Goal: Information Seeking & Learning: Check status

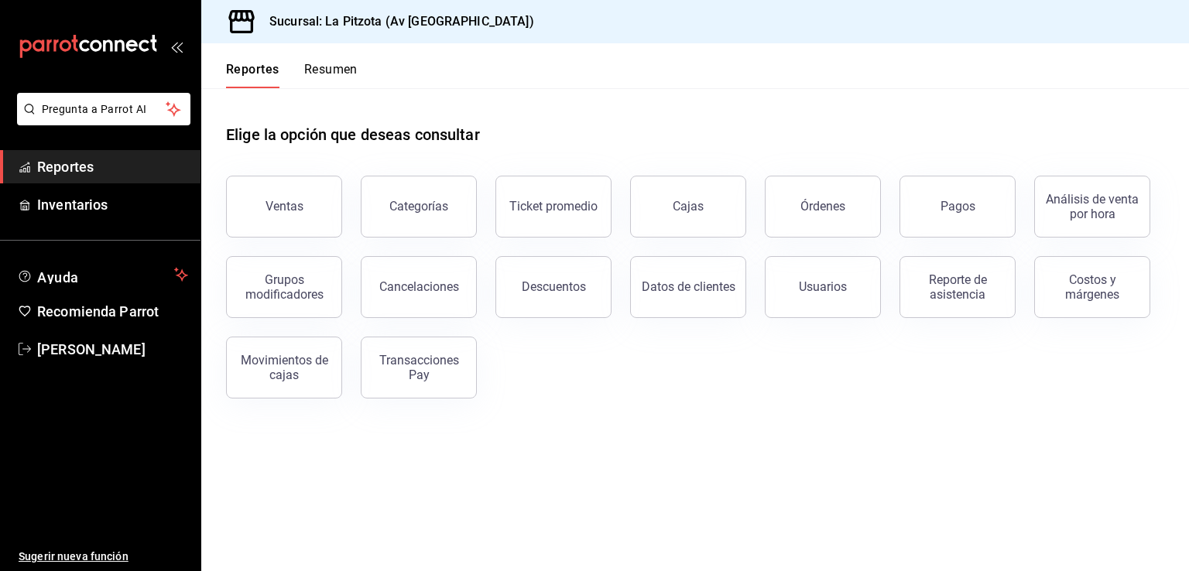
click at [323, 66] on button "Resumen" at bounding box center [330, 75] width 53 height 26
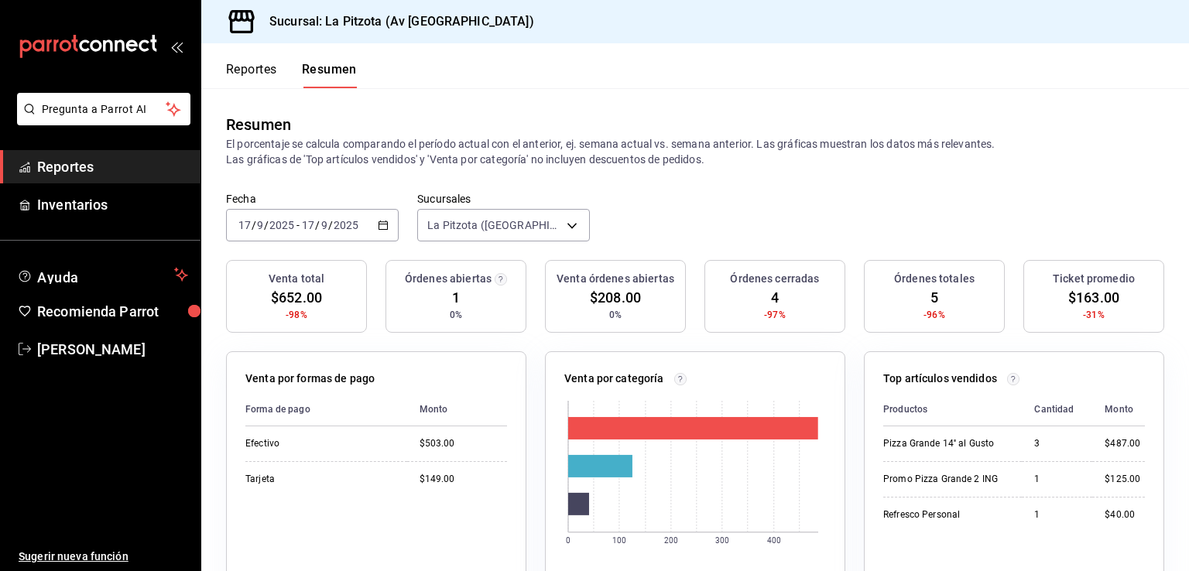
click at [378, 228] on icon "button" at bounding box center [383, 225] width 11 height 11
click at [385, 226] on \(Stroke\) "button" at bounding box center [382, 225] width 9 height 9
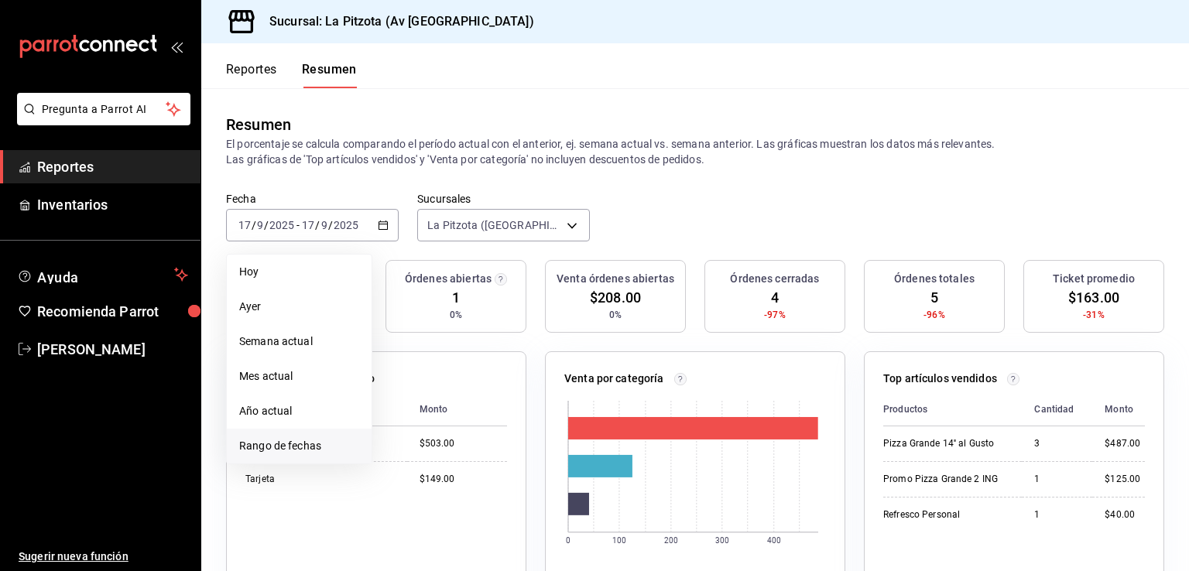
click at [294, 446] on span "Rango de fechas" at bounding box center [299, 446] width 120 height 16
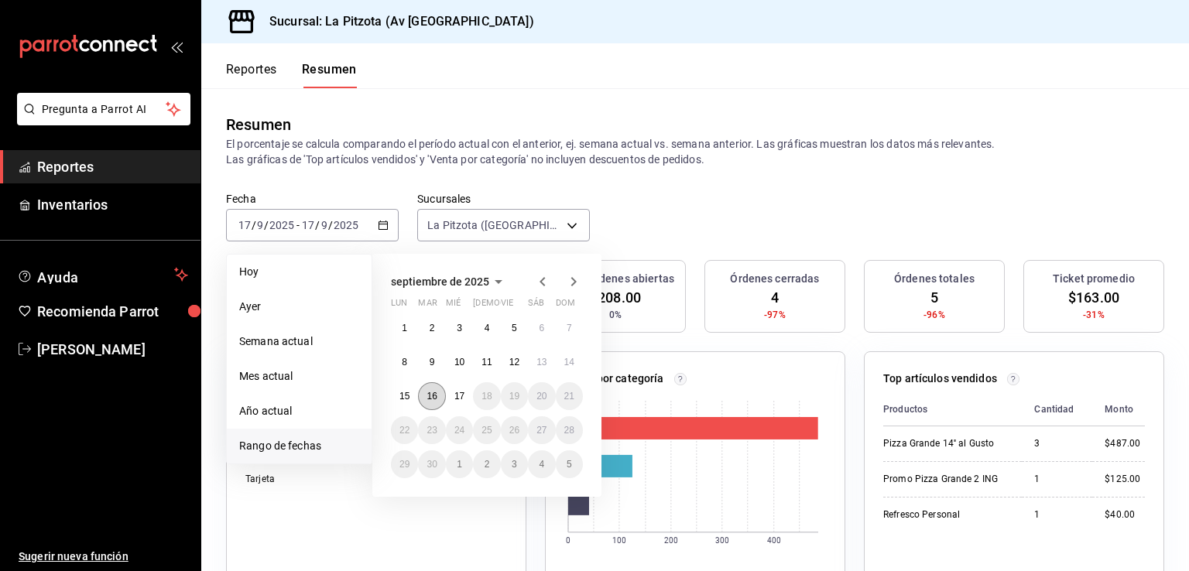
click at [440, 397] on button "16" at bounding box center [431, 396] width 27 height 28
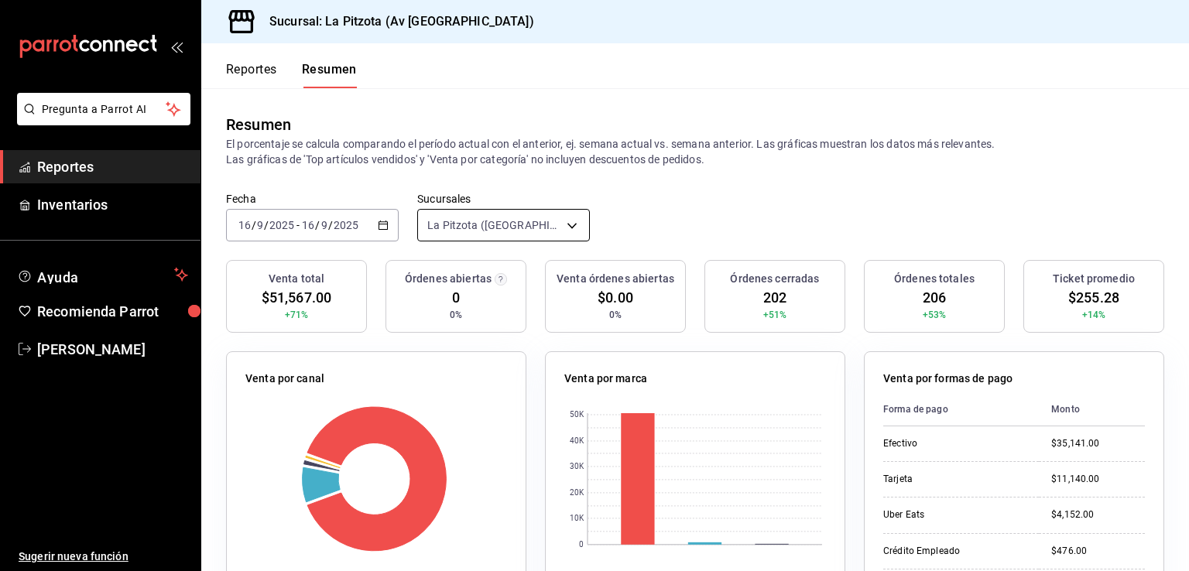
click at [573, 219] on body "Pregunta a Parrot AI Reportes Inventarios Ayuda Recomienda Parrot [PERSON_NAME]…" at bounding box center [594, 285] width 1189 height 571
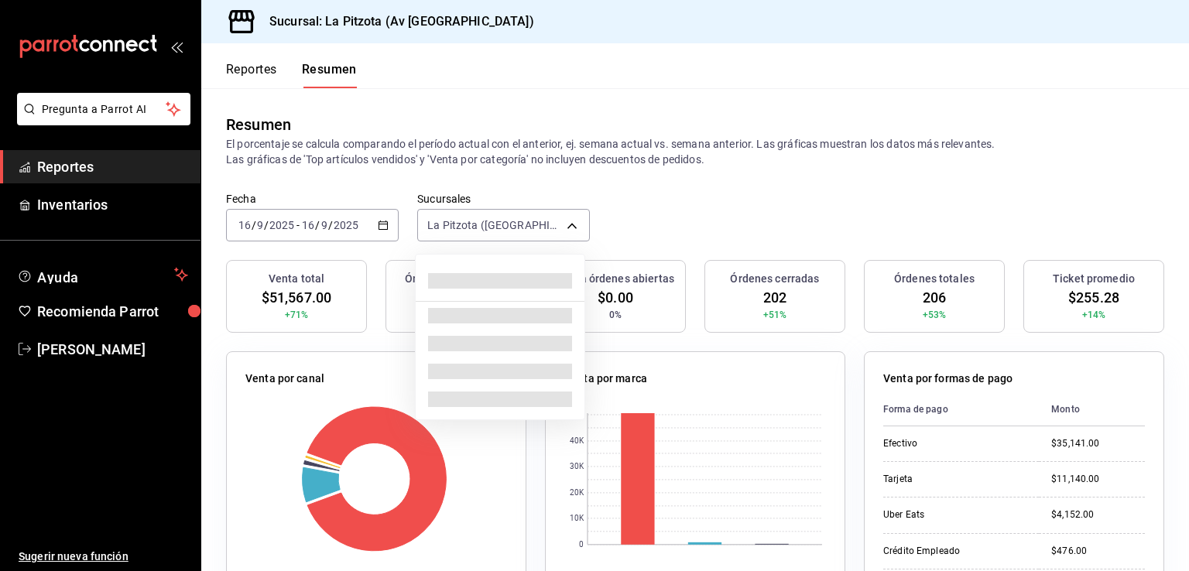
click at [382, 228] on div at bounding box center [594, 285] width 1189 height 571
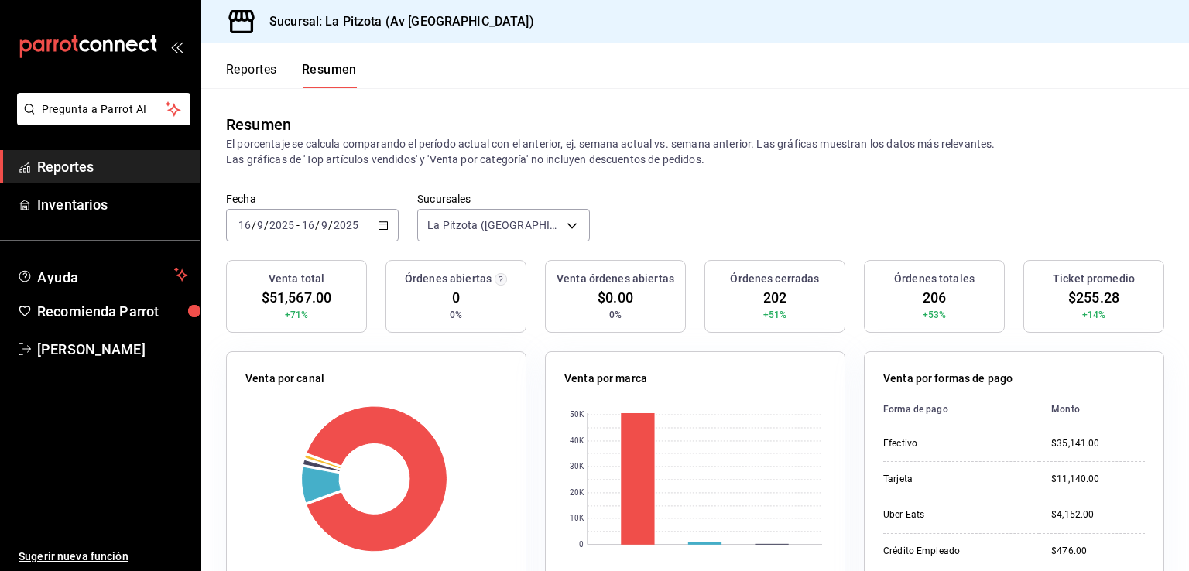
click at [382, 228] on div at bounding box center [594, 285] width 1189 height 571
click at [387, 224] on div "[DATE] [DATE] - [DATE] [DATE]" at bounding box center [312, 225] width 173 height 32
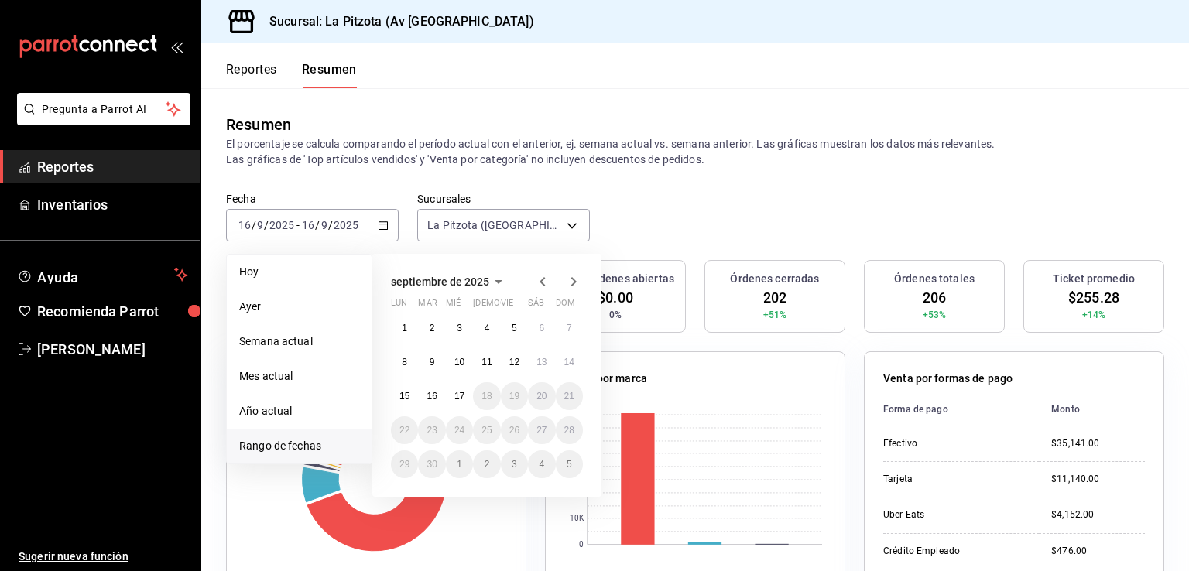
click at [280, 449] on span "Rango de fechas" at bounding box center [299, 446] width 120 height 16
click at [395, 396] on button "15" at bounding box center [404, 396] width 27 height 28
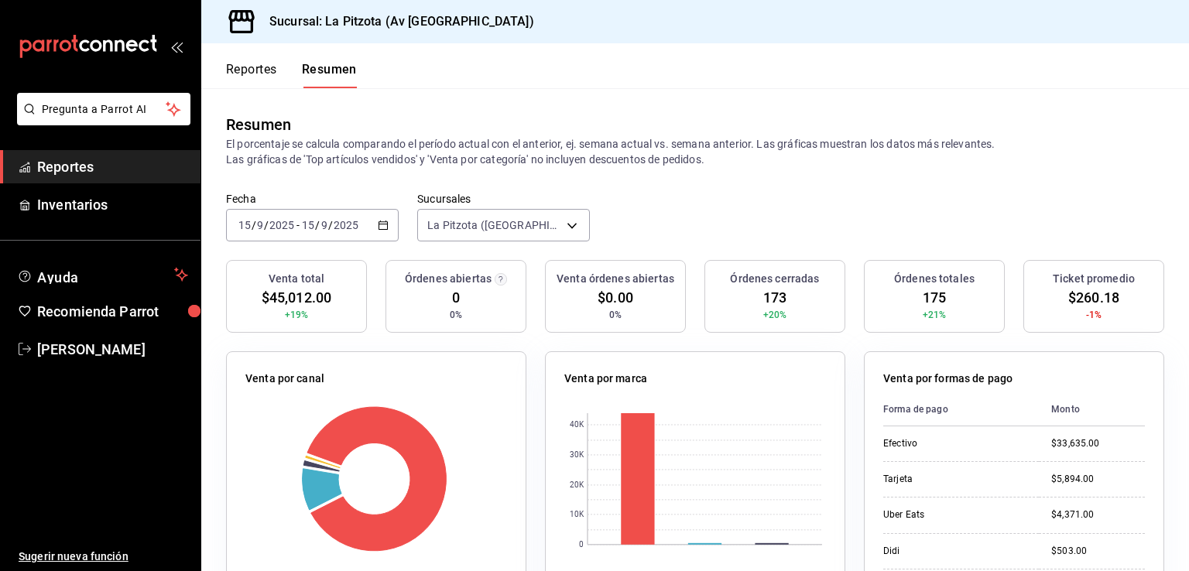
click at [384, 221] on \(Stroke\) "button" at bounding box center [382, 225] width 9 height 9
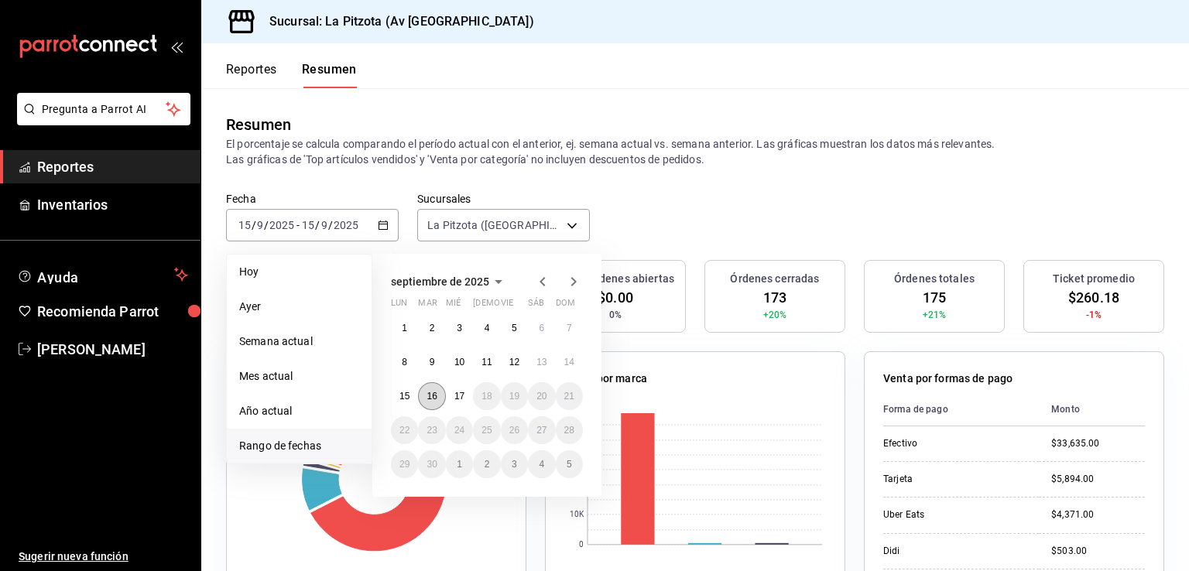
click at [433, 399] on abbr "16" at bounding box center [431, 396] width 10 height 11
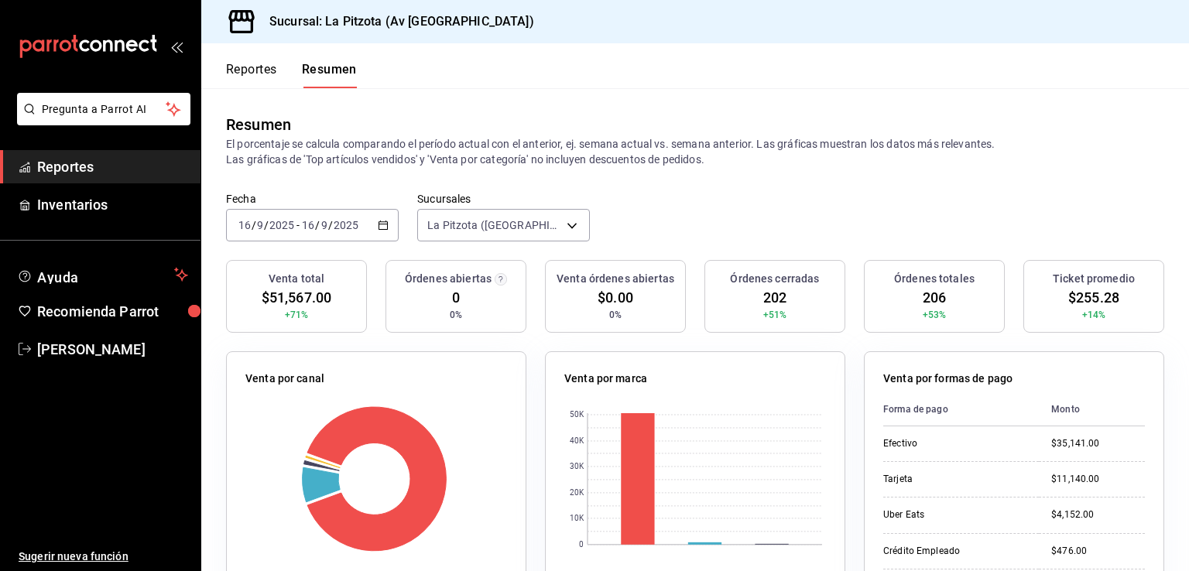
click at [260, 74] on button "Reportes" at bounding box center [251, 75] width 51 height 26
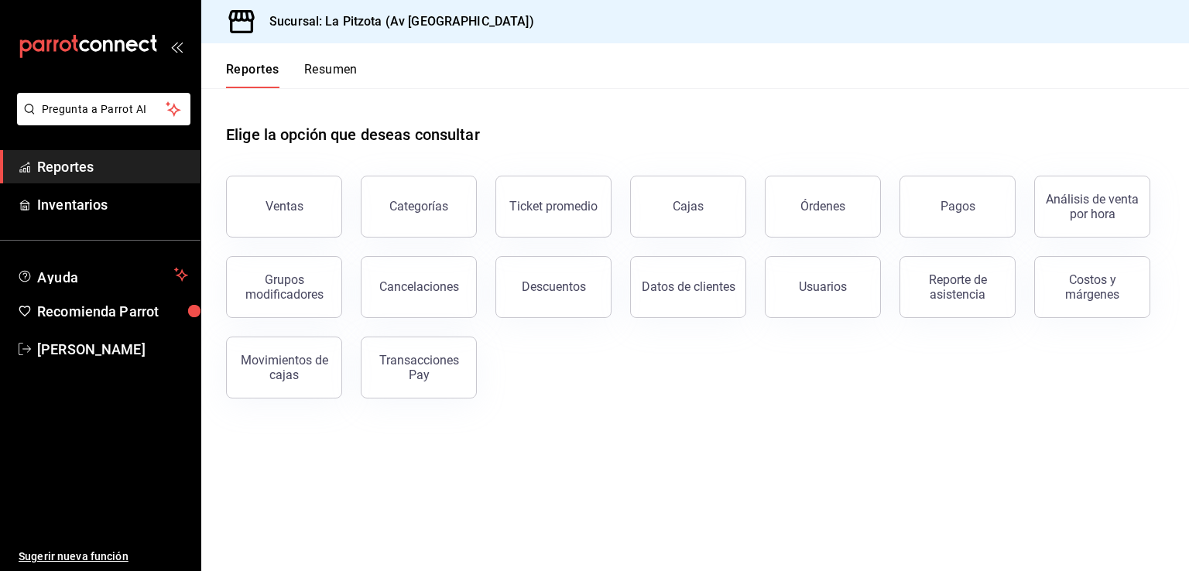
click at [296, 224] on button "Ventas" at bounding box center [284, 207] width 116 height 62
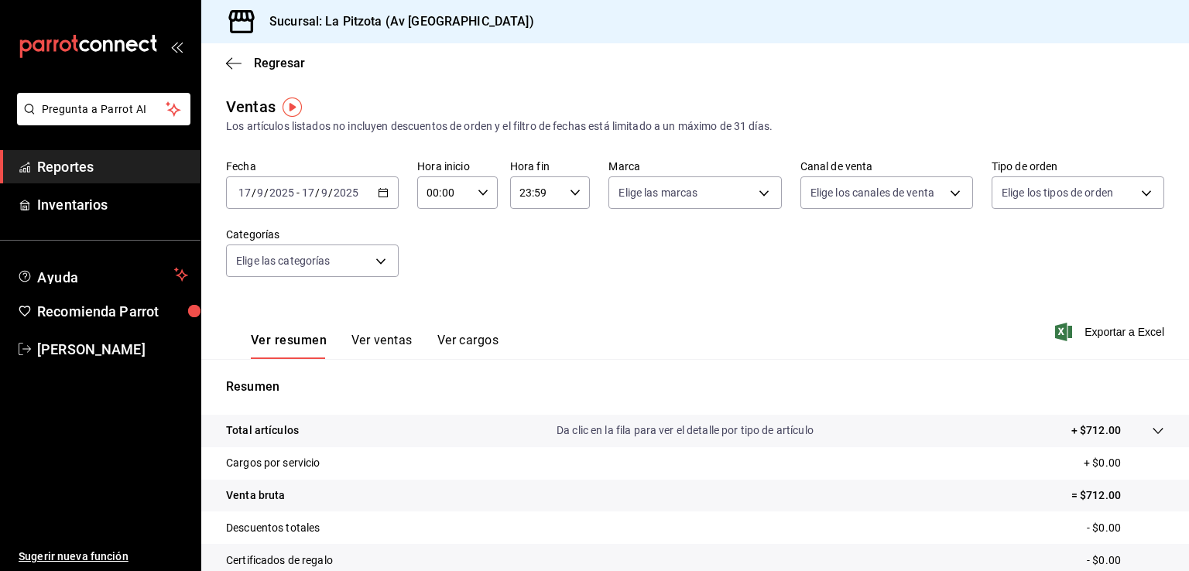
click at [383, 196] on icon "button" at bounding box center [383, 192] width 11 height 11
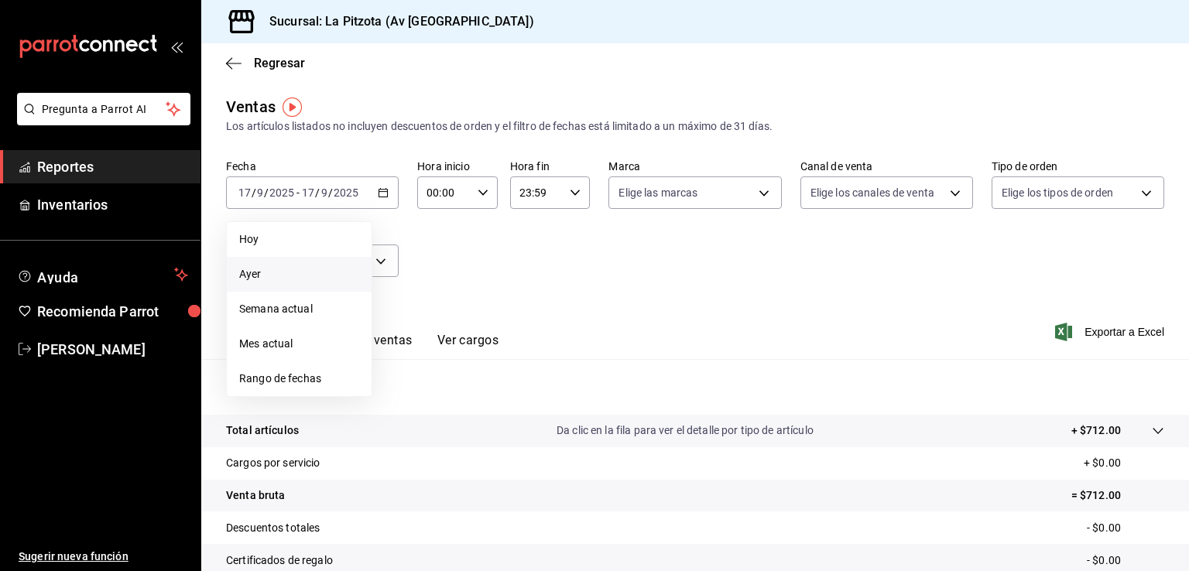
click at [268, 267] on span "Ayer" at bounding box center [299, 274] width 120 height 16
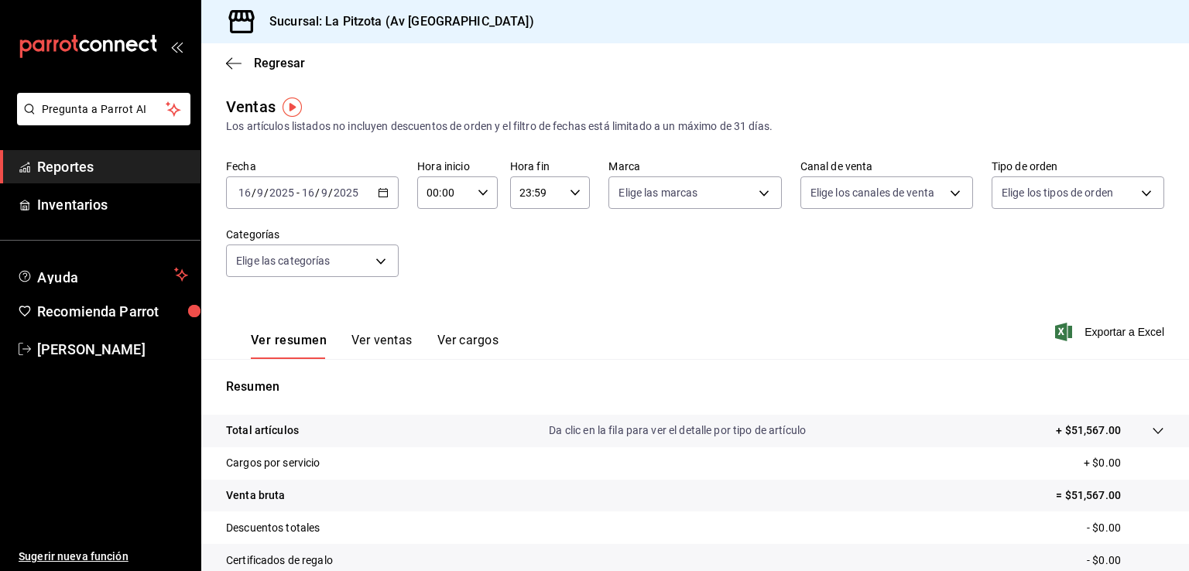
click at [368, 337] on button "Ver ventas" at bounding box center [381, 346] width 61 height 26
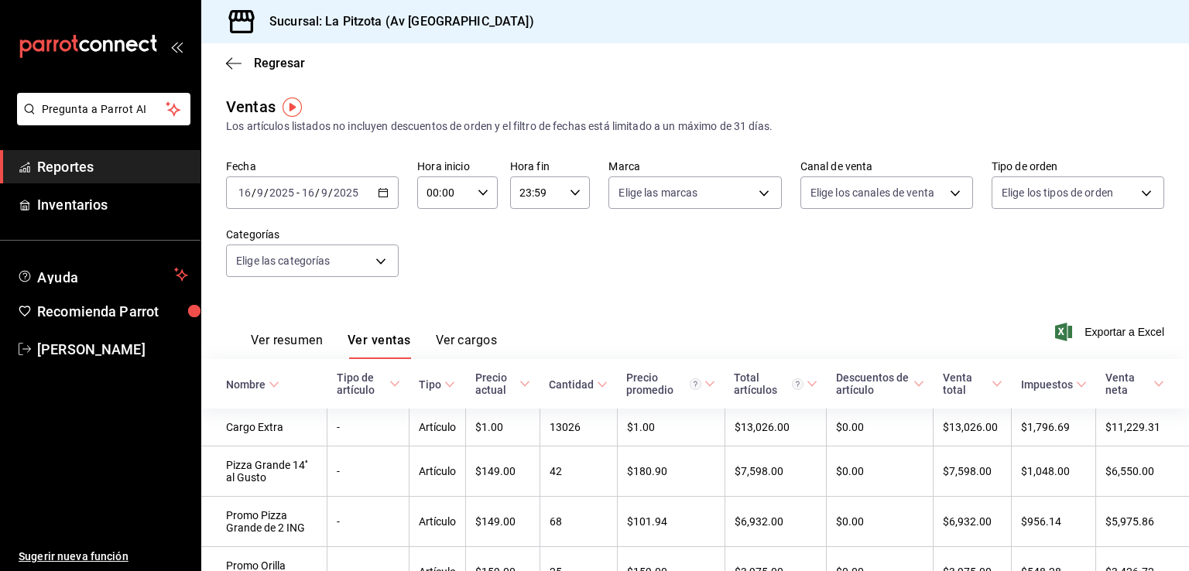
click at [234, 70] on div "Regresar" at bounding box center [694, 62] width 987 height 39
click at [229, 64] on icon "button" at bounding box center [233, 63] width 15 height 14
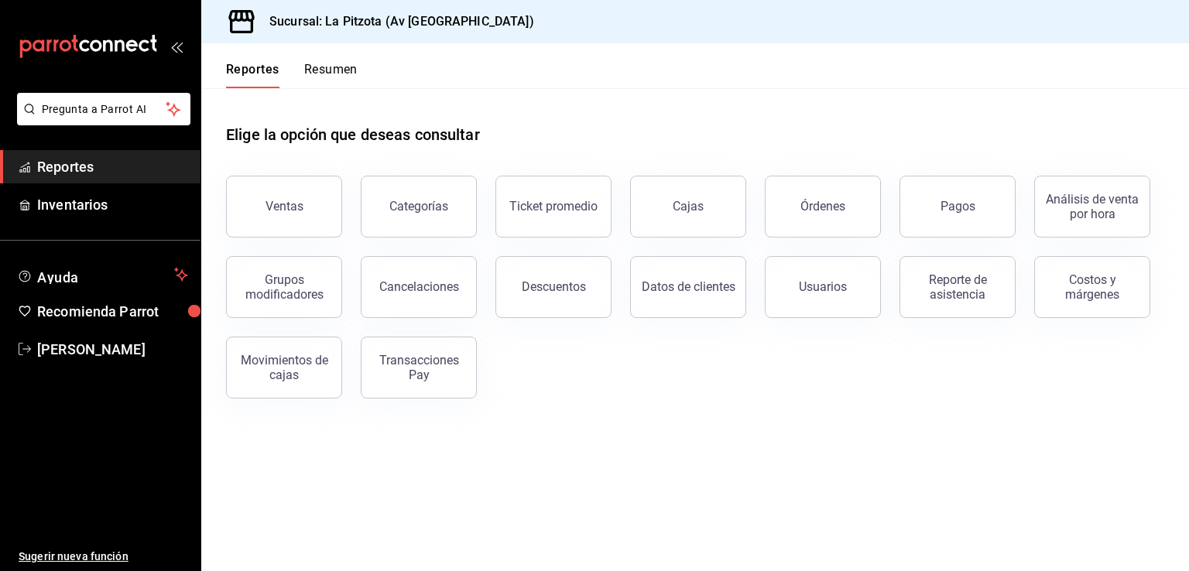
click at [263, 78] on button "Reportes" at bounding box center [252, 75] width 53 height 26
click at [344, 70] on button "Resumen" at bounding box center [330, 75] width 53 height 26
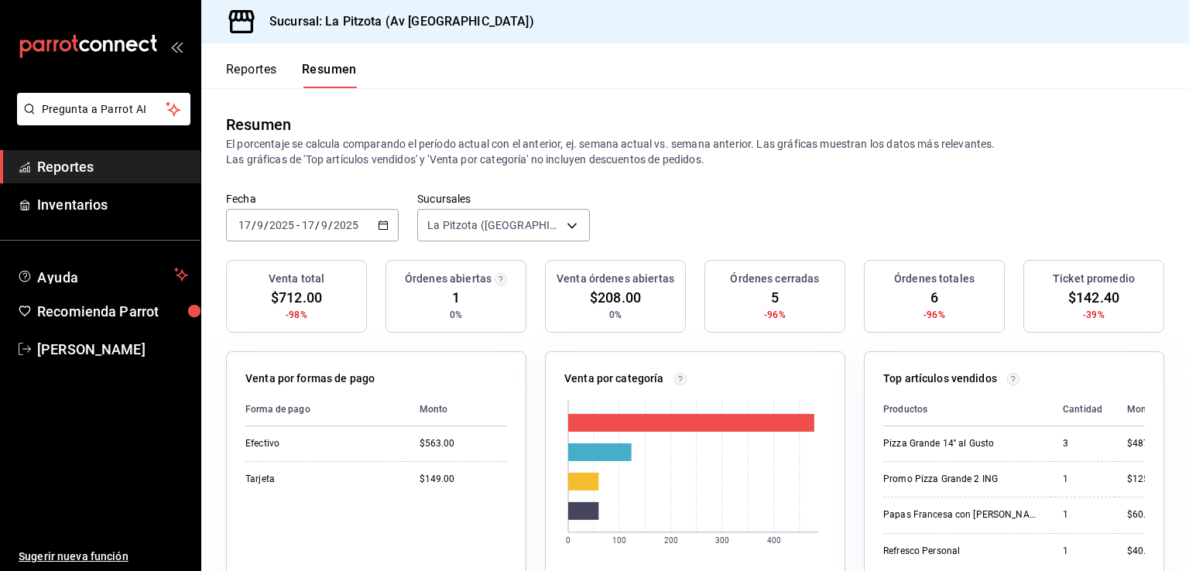
click at [384, 224] on icon "button" at bounding box center [383, 225] width 11 height 11
click at [268, 308] on span "Ayer" at bounding box center [299, 307] width 120 height 16
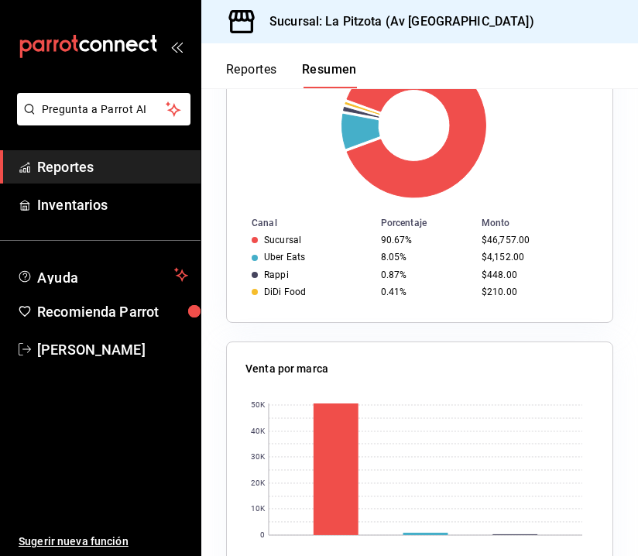
scroll to position [619, 0]
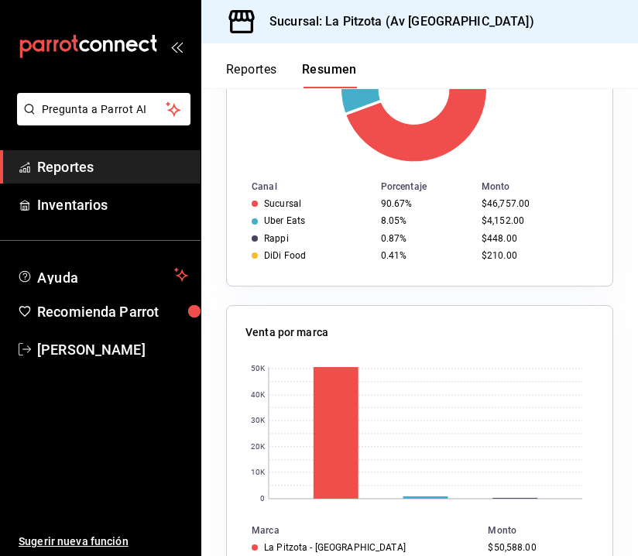
click at [456, 205] on div "90.67%" at bounding box center [425, 203] width 88 height 11
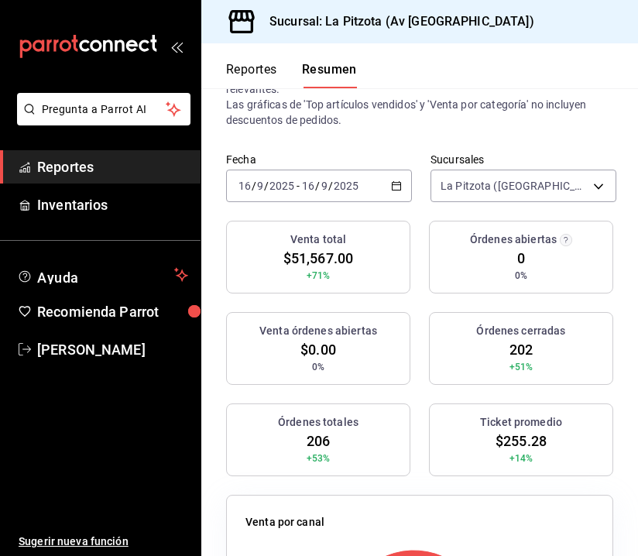
scroll to position [155, 0]
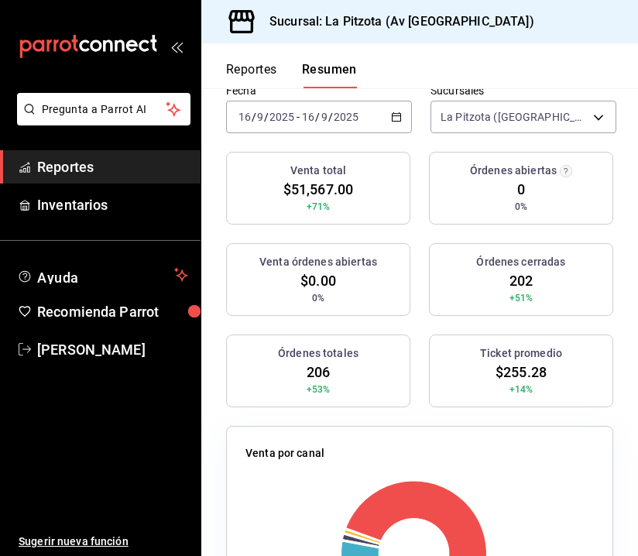
click at [261, 63] on button "Reportes" at bounding box center [251, 75] width 51 height 26
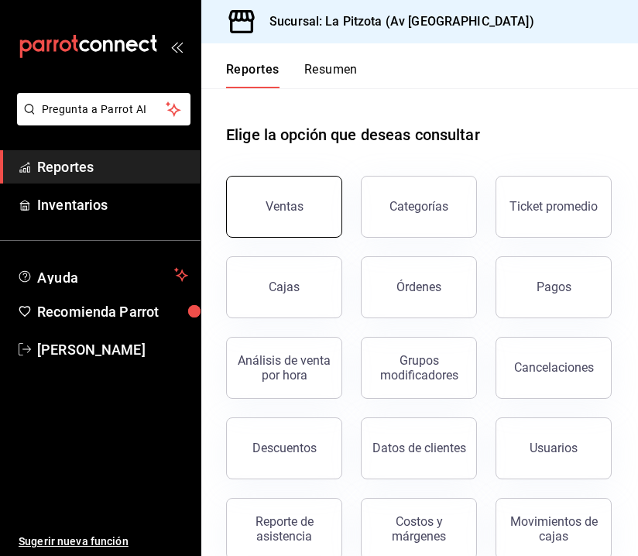
click at [304, 227] on button "Ventas" at bounding box center [284, 207] width 116 height 62
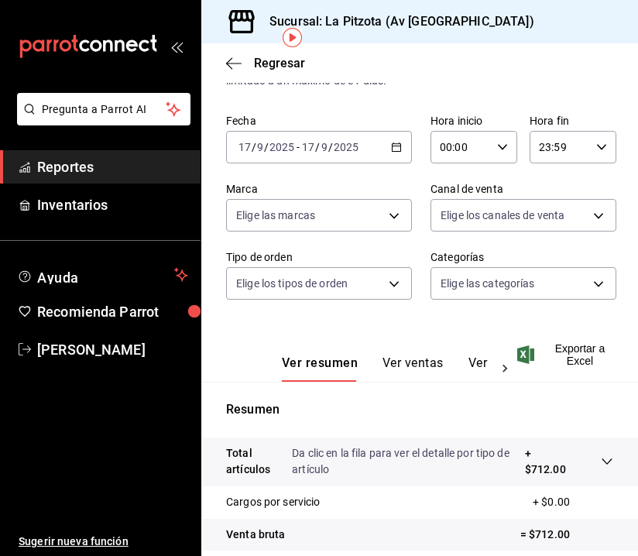
scroll to position [77, 0]
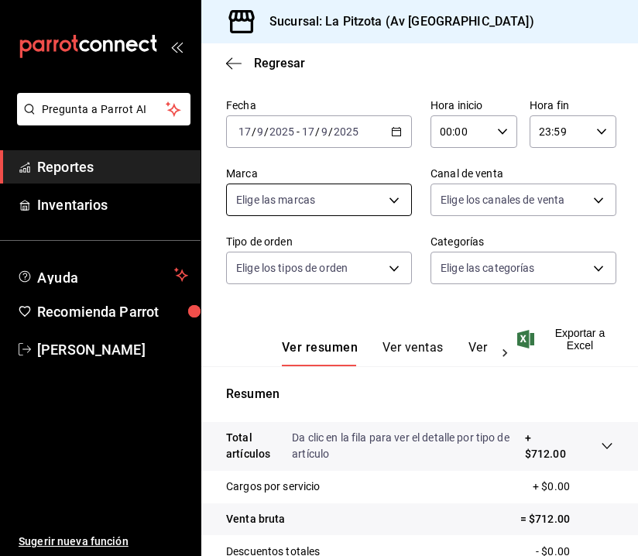
click at [387, 204] on body "Pregunta a Parrot AI Reportes Inventarios Ayuda Recomienda Parrot [PERSON_NAME]…" at bounding box center [319, 278] width 638 height 556
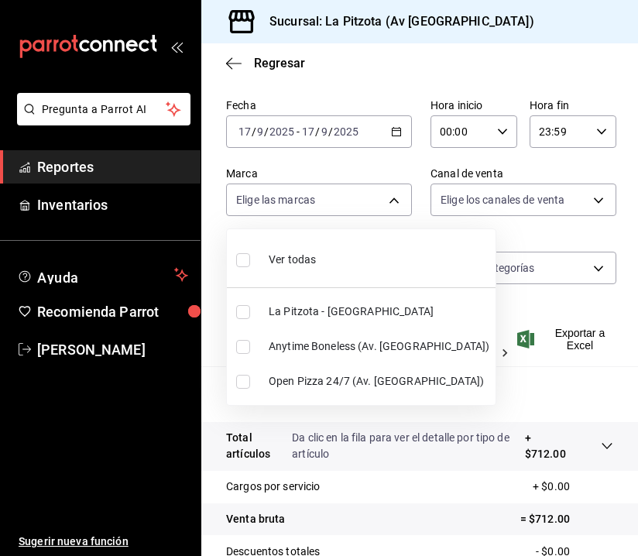
click at [300, 354] on span "Anytime Boneless (Av. [GEOGRAPHIC_DATA])" at bounding box center [378, 346] width 221 height 16
type input "f2a9bd1e-2a22-4e57-bfb2-6977770785e4"
checkbox input "true"
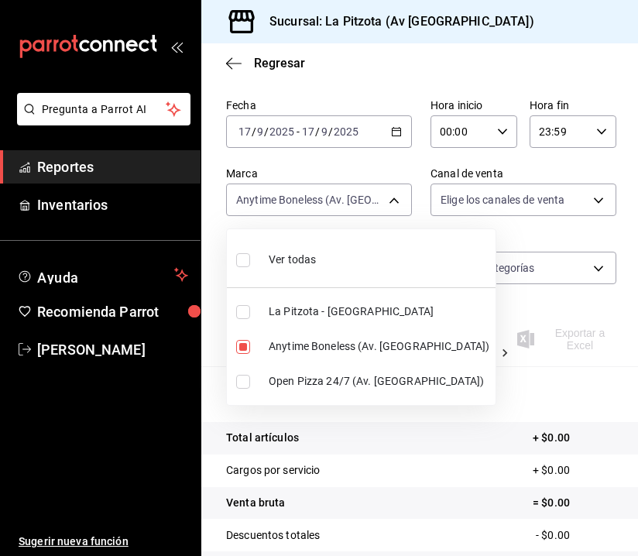
click at [388, 131] on div at bounding box center [319, 278] width 638 height 556
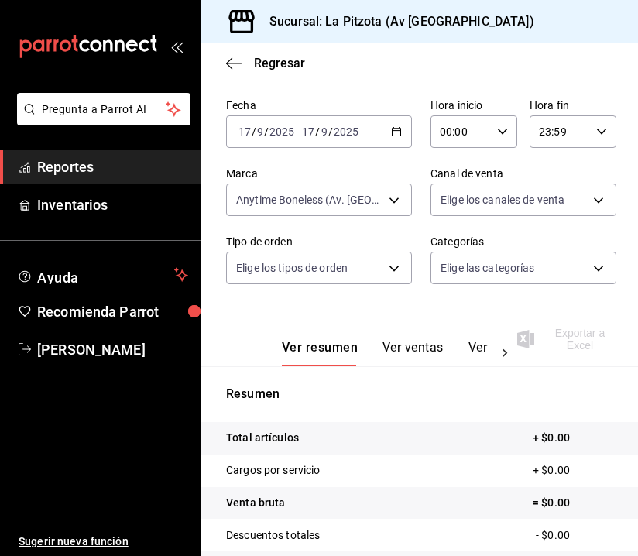
click at [396, 135] on div "[DATE] [DATE] - [DATE] [DATE]" at bounding box center [319, 131] width 186 height 32
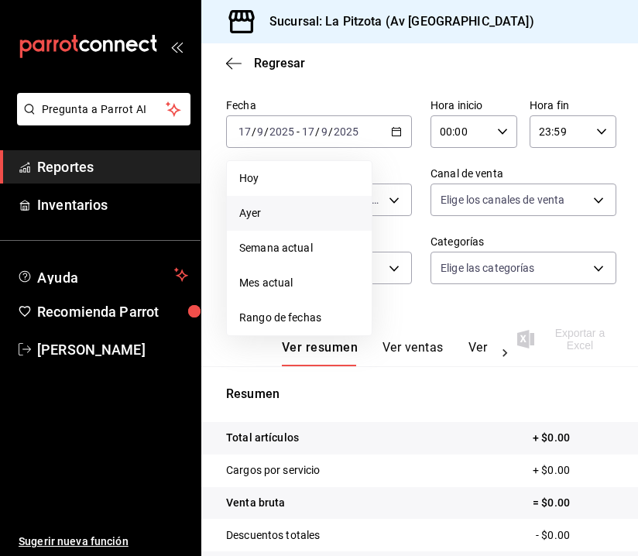
click at [279, 218] on span "Ayer" at bounding box center [299, 213] width 120 height 16
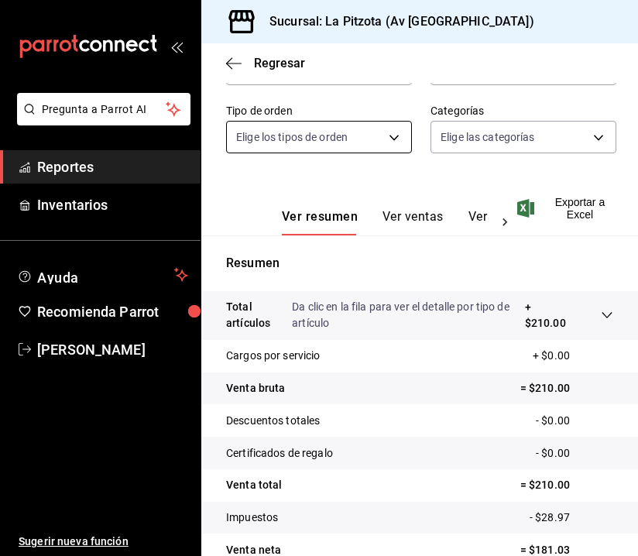
scroll to position [286, 0]
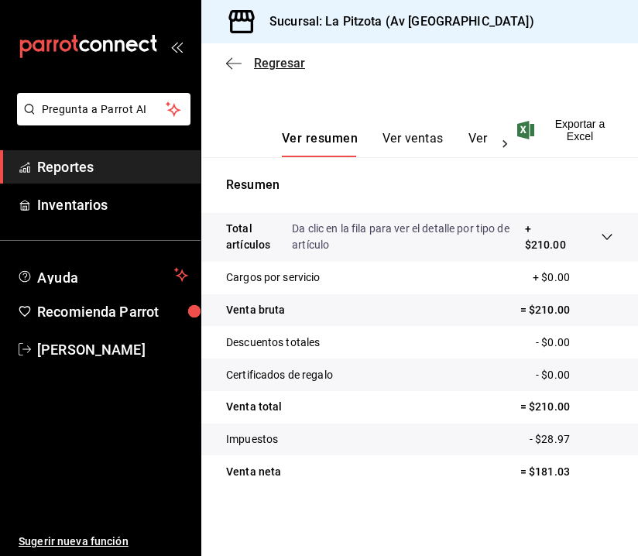
click at [231, 66] on icon "button" at bounding box center [233, 63] width 15 height 14
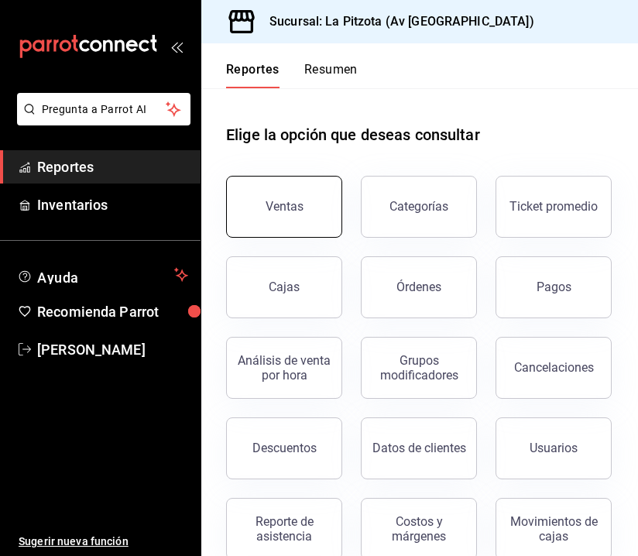
click at [310, 223] on button "Ventas" at bounding box center [284, 207] width 116 height 62
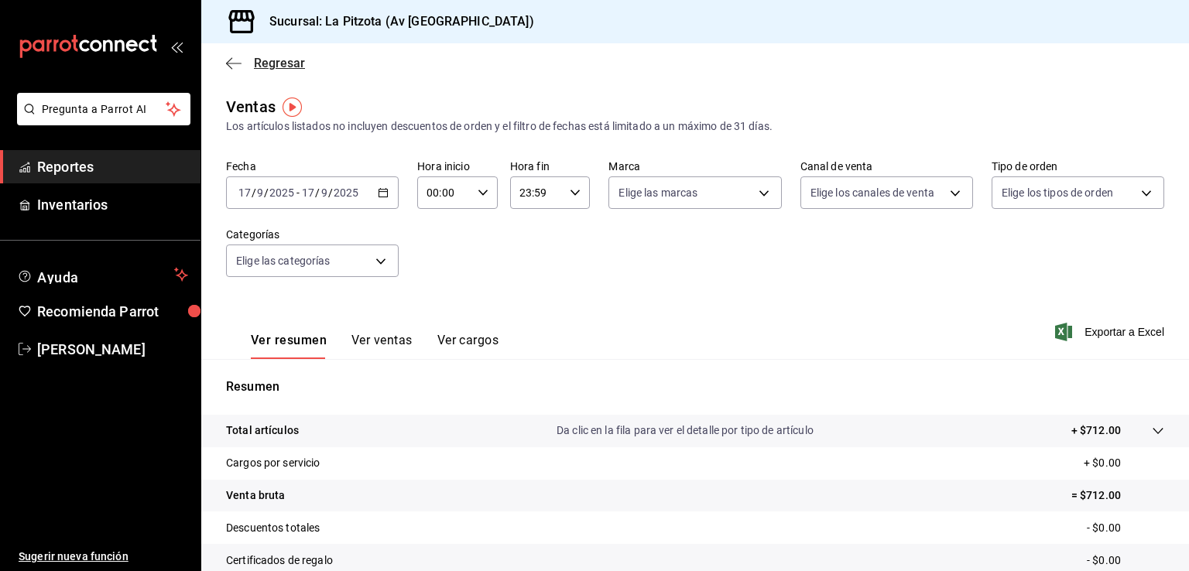
click at [233, 56] on icon "button" at bounding box center [233, 63] width 15 height 14
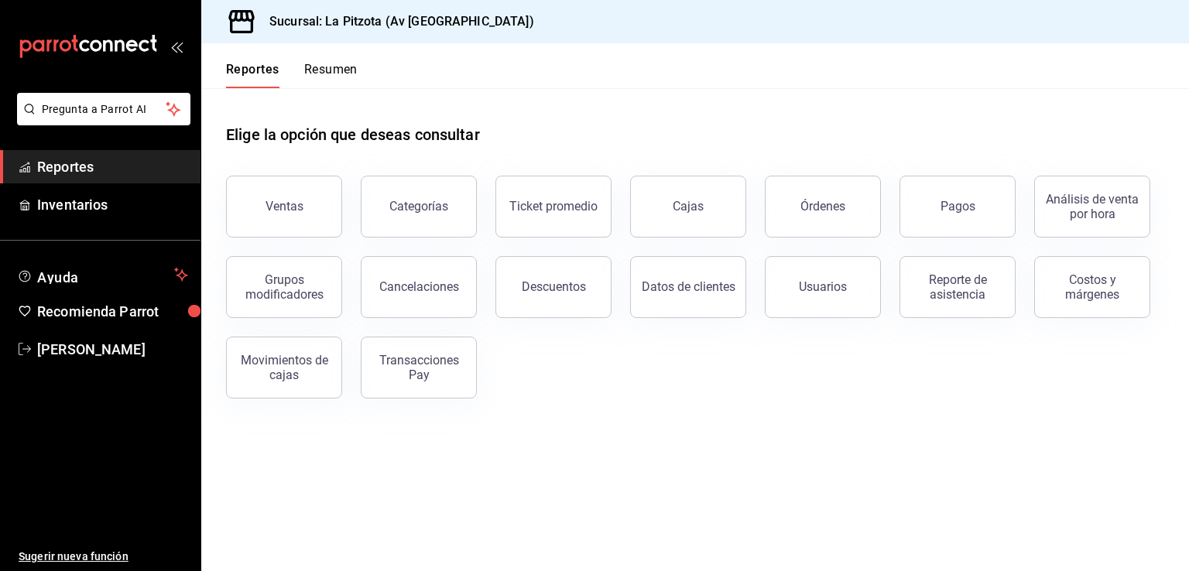
click at [330, 66] on button "Resumen" at bounding box center [330, 75] width 53 height 26
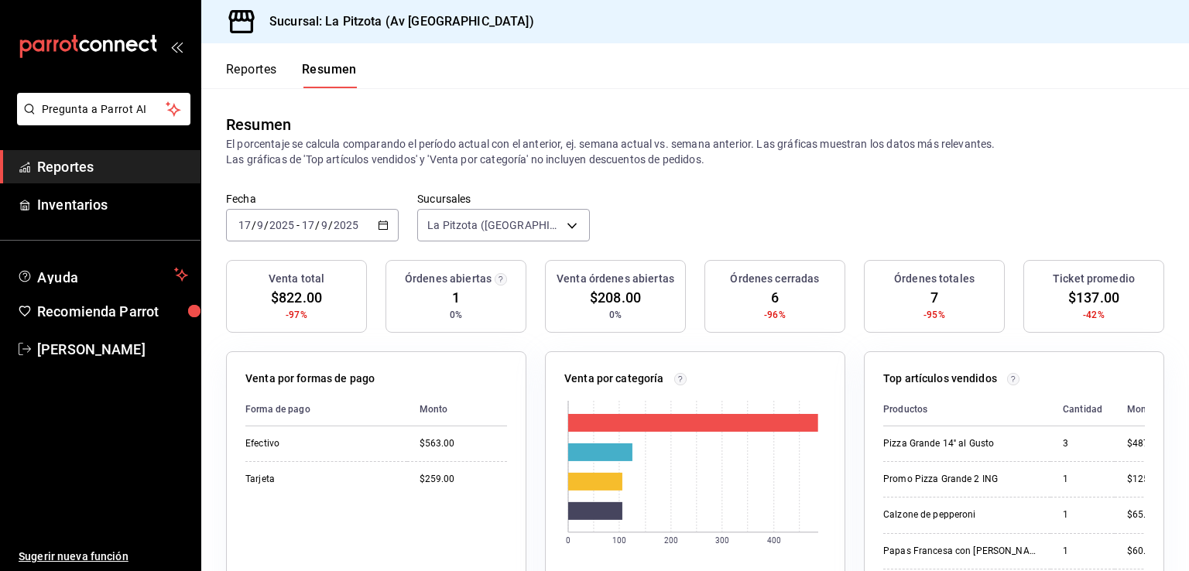
click at [254, 68] on button "Reportes" at bounding box center [251, 75] width 51 height 26
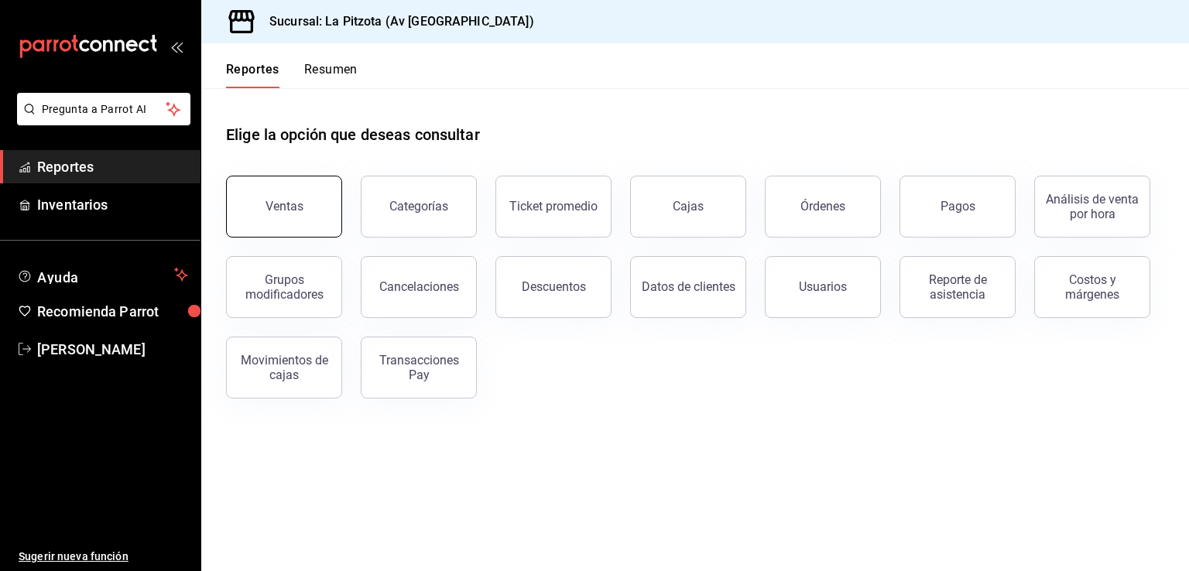
click at [285, 232] on button "Ventas" at bounding box center [284, 207] width 116 height 62
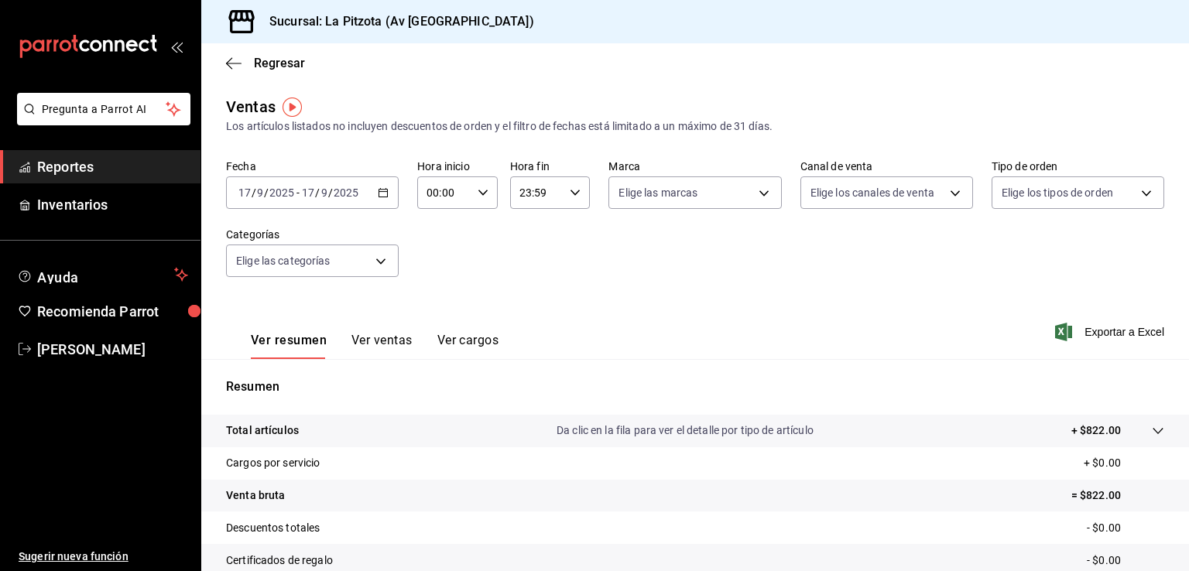
click at [381, 198] on div "[DATE] [DATE] - [DATE] [DATE]" at bounding box center [312, 192] width 173 height 32
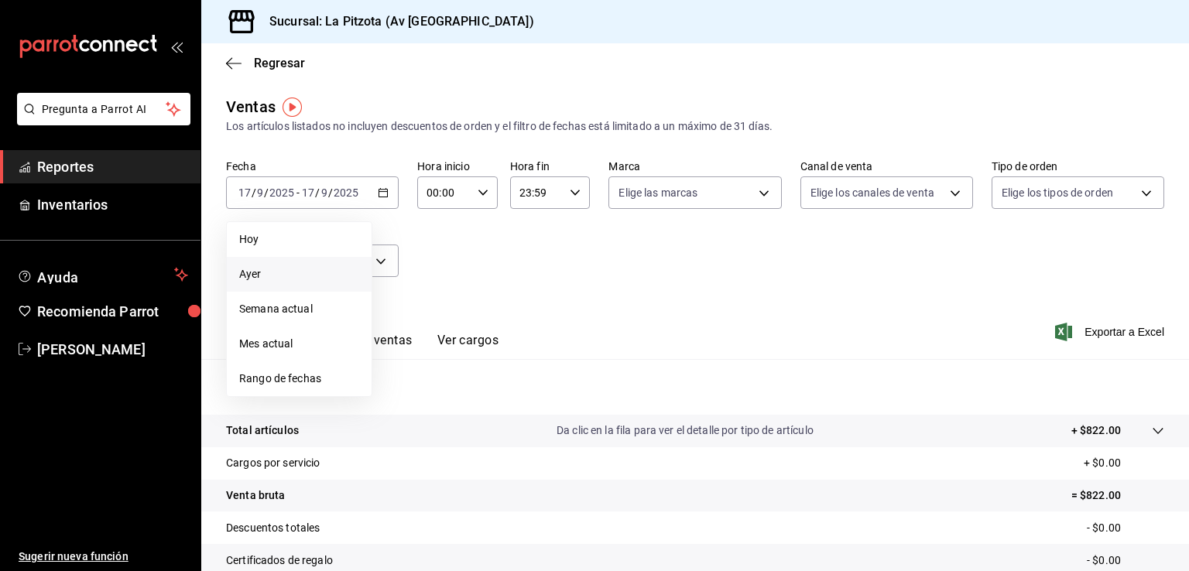
click at [269, 267] on span "Ayer" at bounding box center [299, 274] width 120 height 16
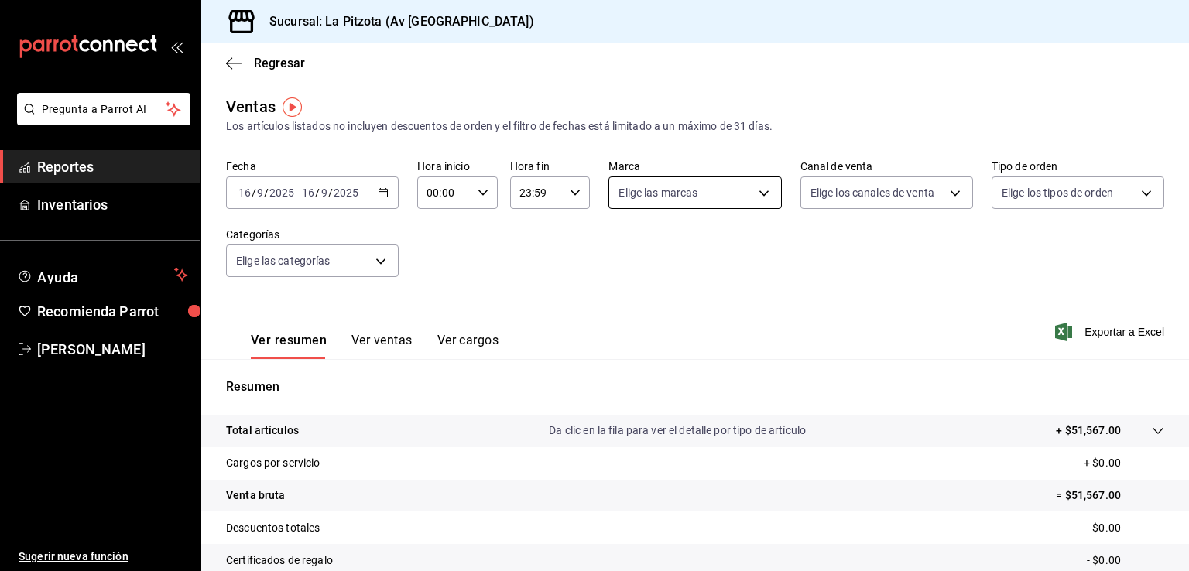
click at [761, 193] on body "Pregunta a Parrot AI Reportes Inventarios Ayuda Recomienda Parrot [PERSON_NAME]…" at bounding box center [594, 285] width 1189 height 571
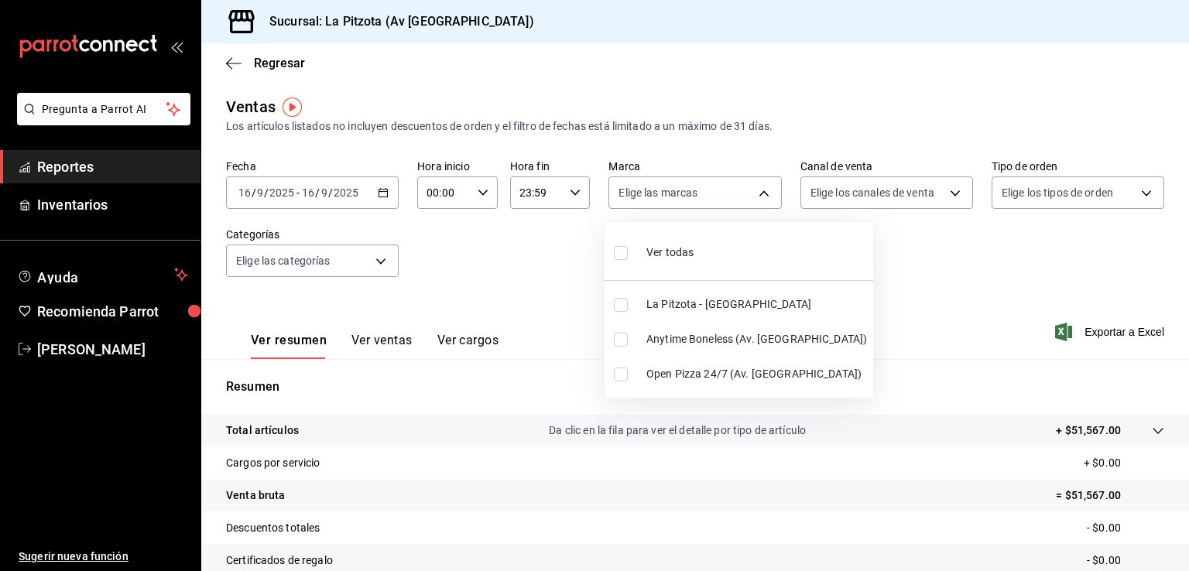
click at [631, 372] on label at bounding box center [624, 375] width 20 height 14
click at [628, 372] on input "checkbox" at bounding box center [621, 375] width 14 height 14
checkbox input "false"
click at [620, 374] on input "checkbox" at bounding box center [621, 375] width 14 height 14
checkbox input "true"
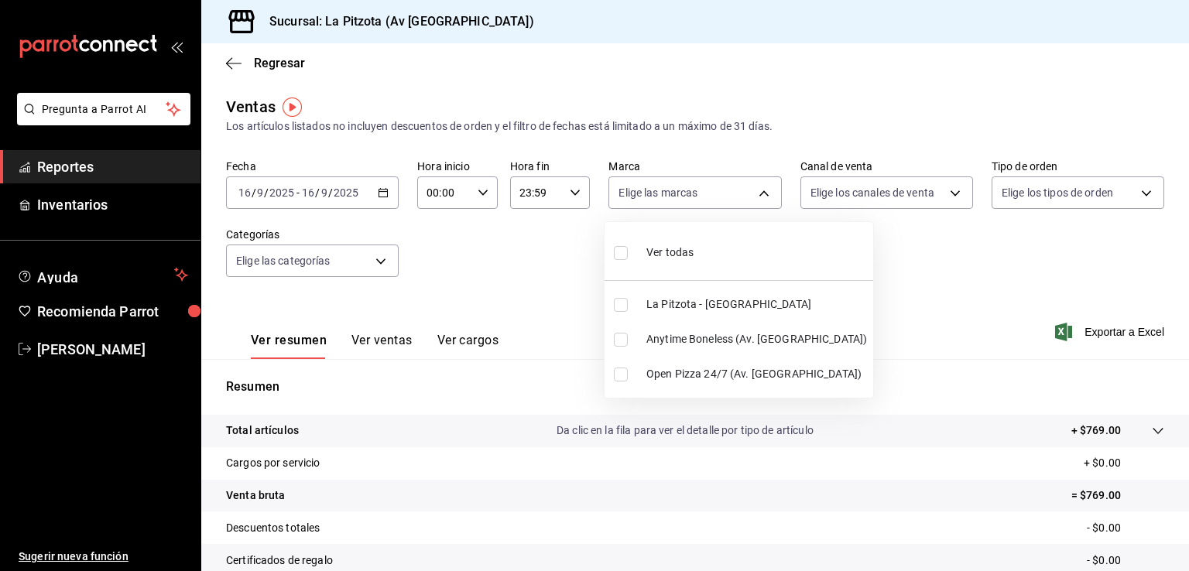
type input "b770e0fe-849b-4517-96a9-1dabcc8ac73f"
click at [860, 309] on div at bounding box center [594, 285] width 1189 height 571
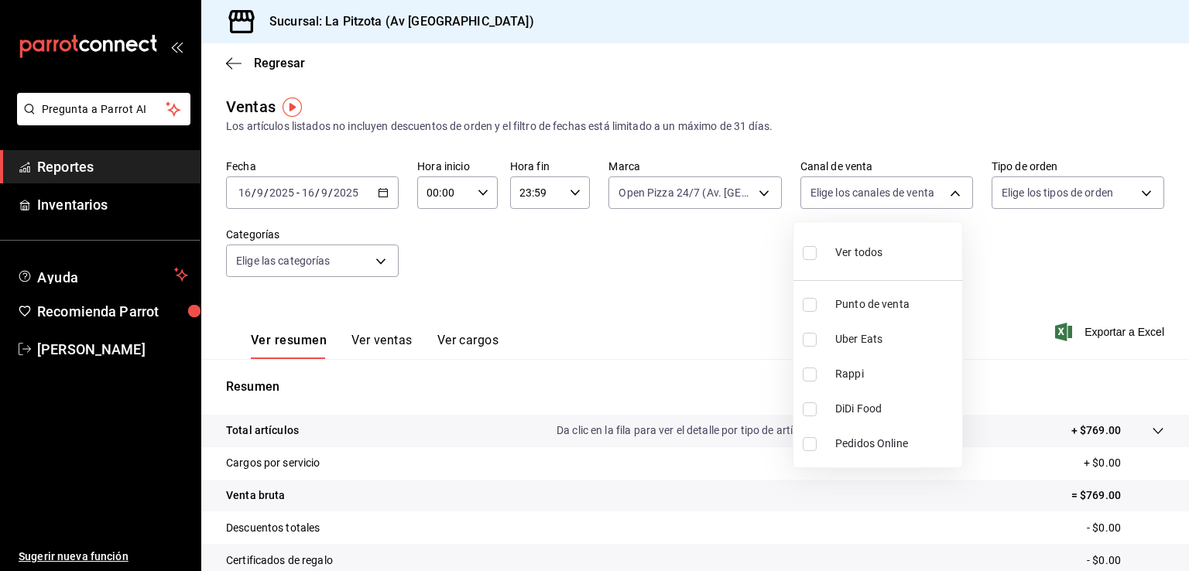
click at [943, 191] on body "Pregunta a Parrot AI Reportes Inventarios Ayuda Recomienda Parrot [PERSON_NAME]…" at bounding box center [594, 285] width 1189 height 571
click at [806, 392] on li "DiDi Food" at bounding box center [877, 409] width 169 height 35
type input "DIDI_FOOD"
checkbox input "true"
click at [730, 368] on div at bounding box center [594, 285] width 1189 height 571
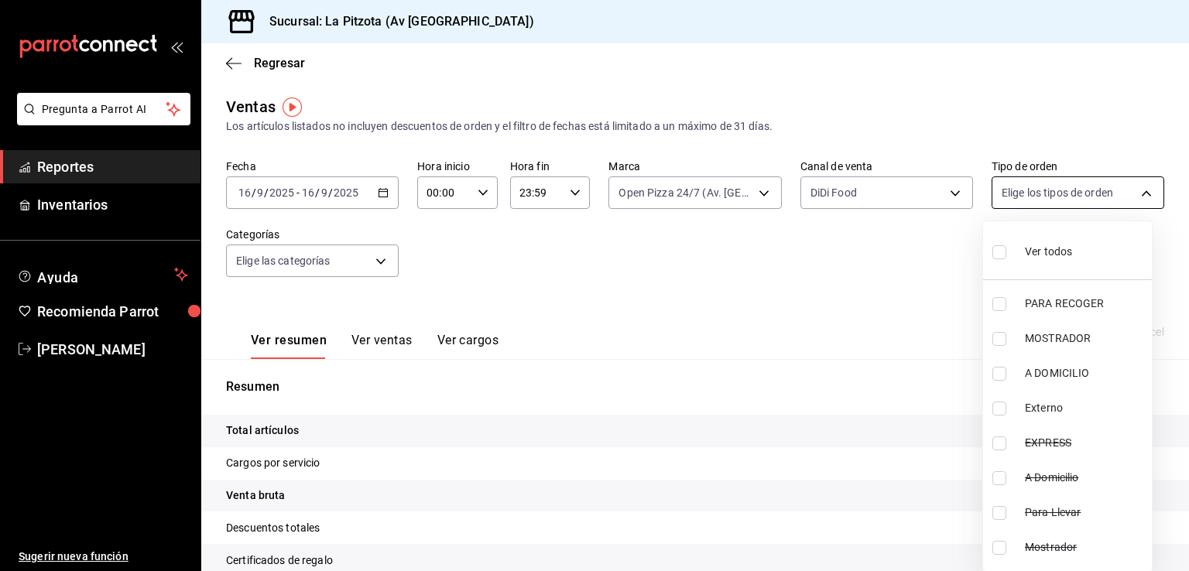
click at [1141, 190] on body "Pregunta a Parrot AI Reportes Inventarios Ayuda Recomienda Parrot [PERSON_NAME]…" at bounding box center [594, 285] width 1189 height 571
click at [812, 286] on div at bounding box center [594, 285] width 1189 height 571
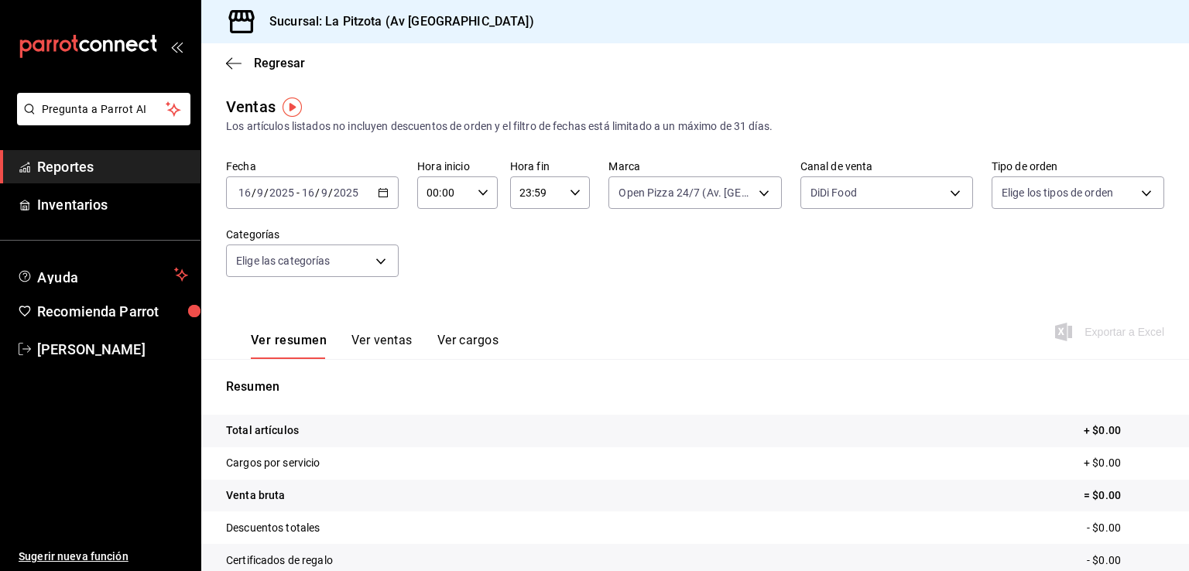
click at [542, 276] on div "Fecha [DATE] [DATE] - [DATE] [DATE] Hora inicio 00:00 Hora inicio Hora fin 23:5…" at bounding box center [695, 227] width 938 height 136
click at [759, 190] on body "Pregunta a Parrot AI Reportes Inventarios Ayuda Recomienda Parrot [PERSON_NAME]…" at bounding box center [594, 285] width 1189 height 571
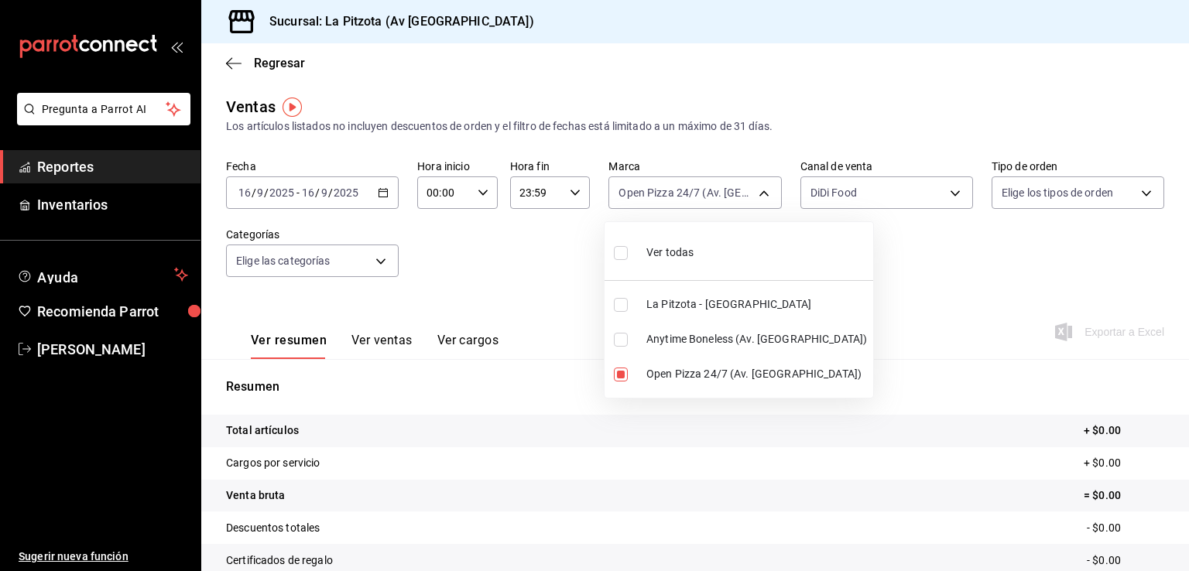
click at [950, 189] on div at bounding box center [594, 285] width 1189 height 571
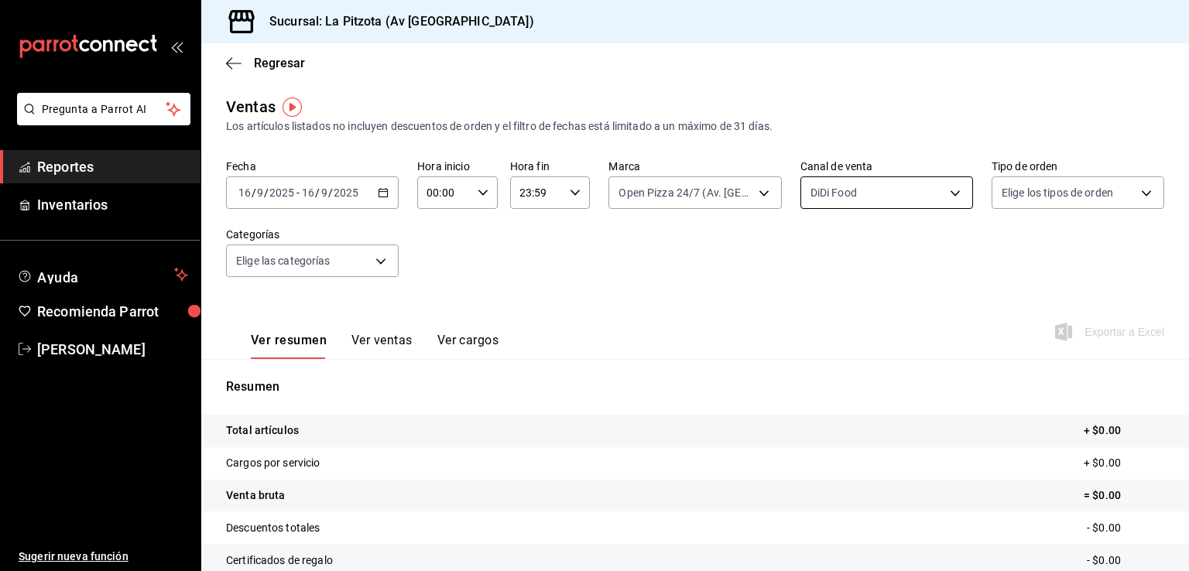
click at [951, 189] on body "Pregunta a Parrot AI Reportes Inventarios Ayuda Recomienda Parrot [PERSON_NAME]…" at bounding box center [594, 285] width 1189 height 571
click at [837, 381] on span "Rappi" at bounding box center [895, 374] width 121 height 16
type input "DIDI_FOOD,RAPPI"
checkbox input "true"
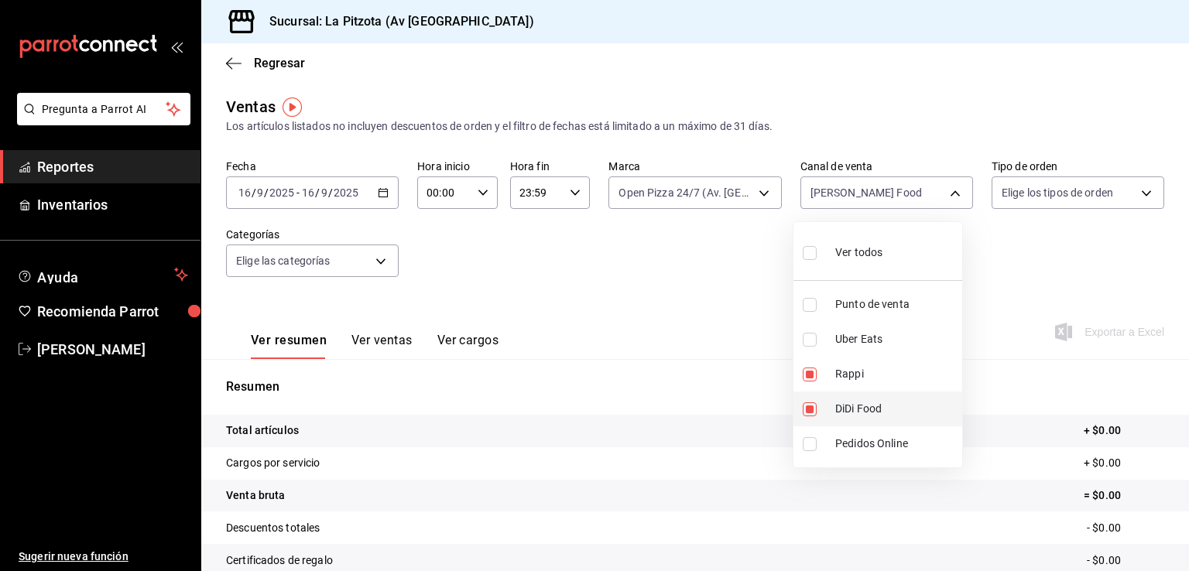
click at [814, 414] on input "checkbox" at bounding box center [809, 409] width 14 height 14
checkbox input "false"
type input "RAPPI"
click at [760, 193] on div at bounding box center [594, 285] width 1189 height 571
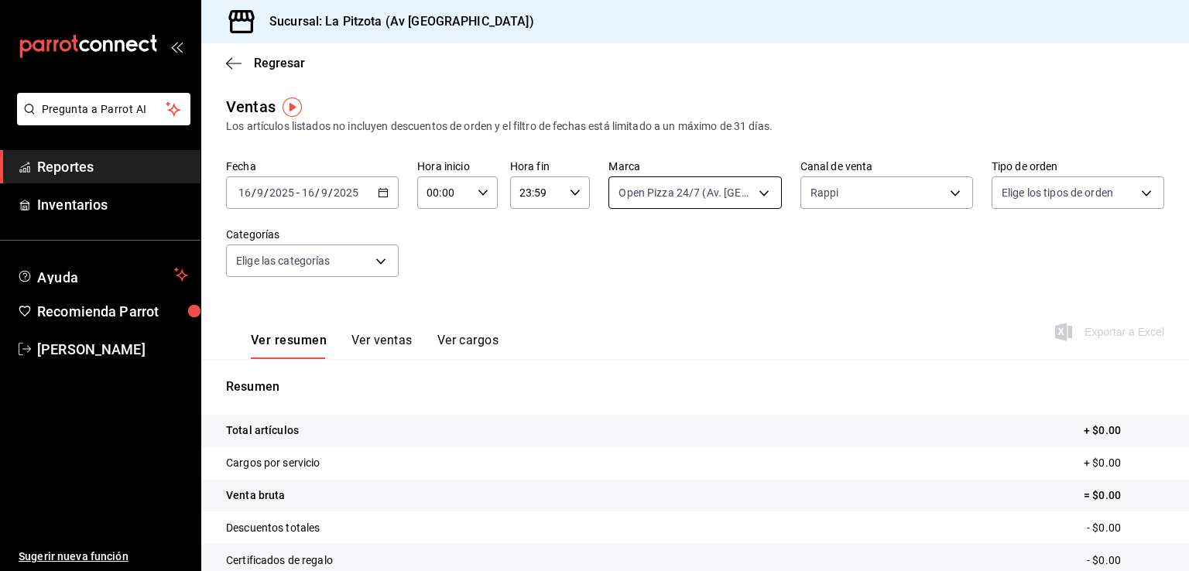
click at [758, 193] on body "Pregunta a Parrot AI Reportes Inventarios Ayuda Recomienda Parrot [PERSON_NAME]…" at bounding box center [594, 285] width 1189 height 571
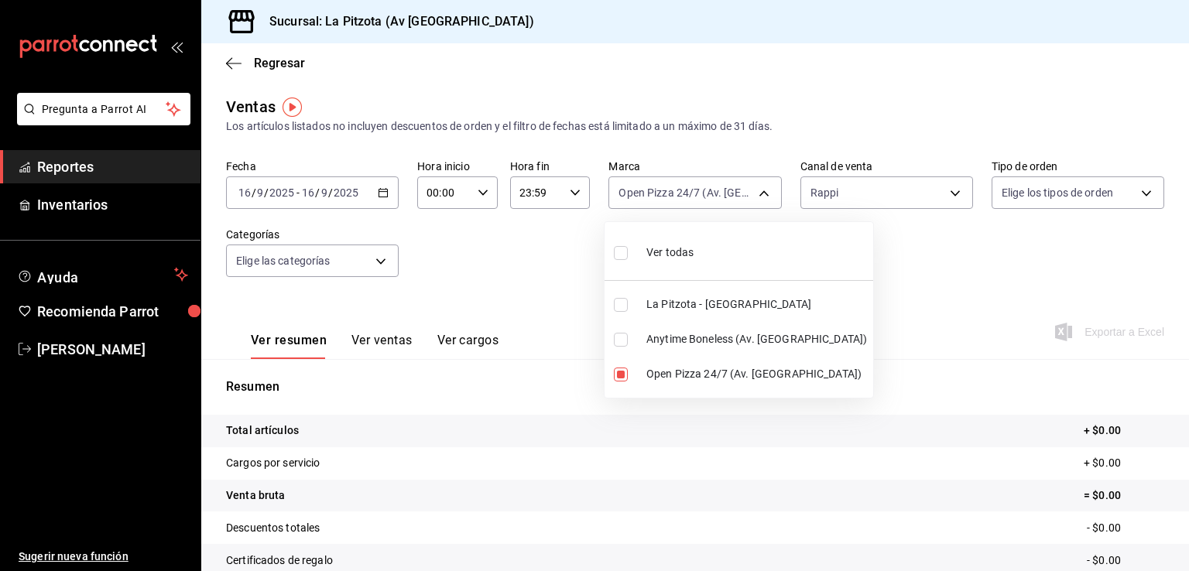
click at [624, 301] on input "checkbox" at bounding box center [621, 305] width 14 height 14
checkbox input "true"
type input "b770e0fe-849b-4517-96a9-1dabcc8ac73f,6ee267bc-2237-441f-988a-bd1a472f13d4"
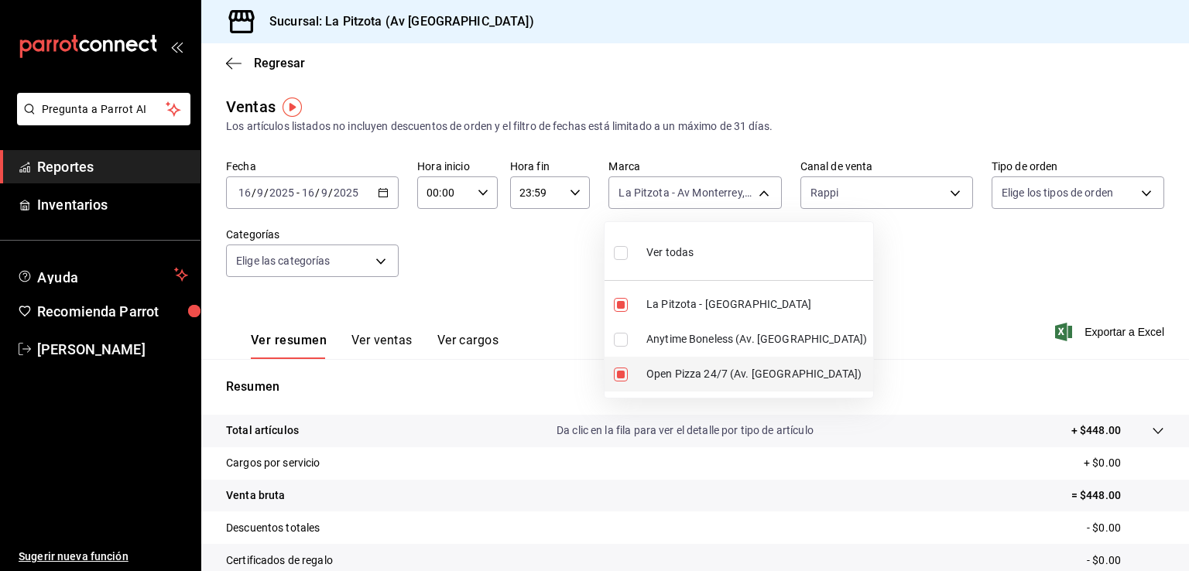
click at [628, 375] on label at bounding box center [624, 375] width 20 height 14
click at [628, 375] on input "checkbox" at bounding box center [621, 375] width 14 height 14
checkbox input "true"
type input "6ee267bc-2237-441f-988a-bd1a472f13d4,b770e0fe-849b-4517-96a9-1dabcc8ac73f"
click at [624, 372] on input "checkbox" at bounding box center [621, 375] width 14 height 14
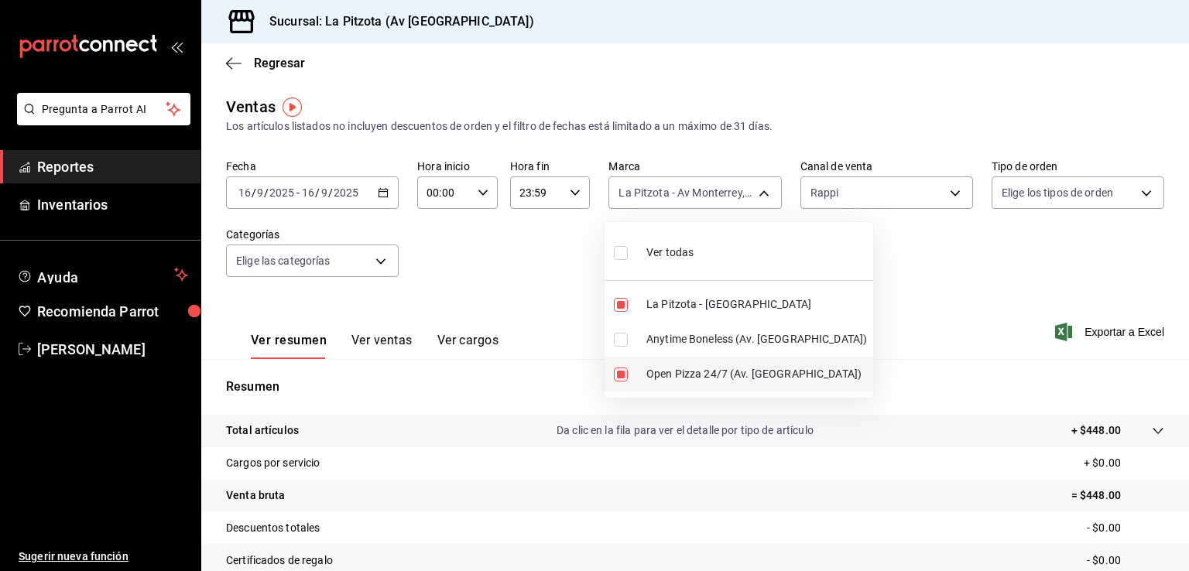
checkbox input "false"
type input "6ee267bc-2237-441f-988a-bd1a472f13d4"
click at [883, 296] on div at bounding box center [594, 285] width 1189 height 571
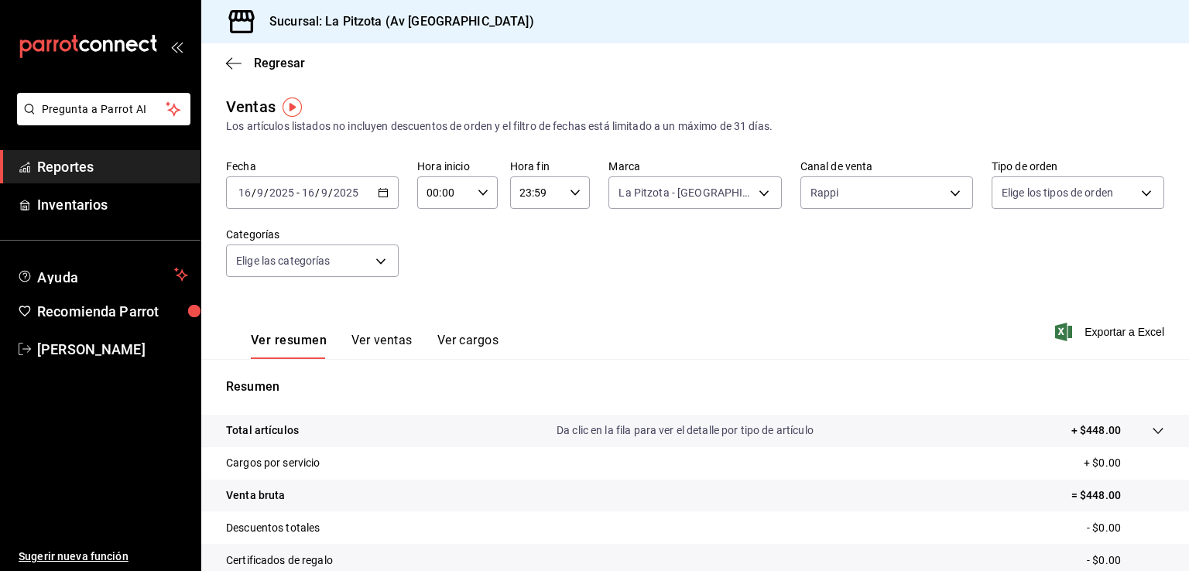
click at [552, 279] on div "Fecha [DATE] [DATE] - [DATE] [DATE] Hora inicio 00:00 Hora inicio Hora fin 23:5…" at bounding box center [695, 227] width 938 height 136
